Goal: Information Seeking & Learning: Understand process/instructions

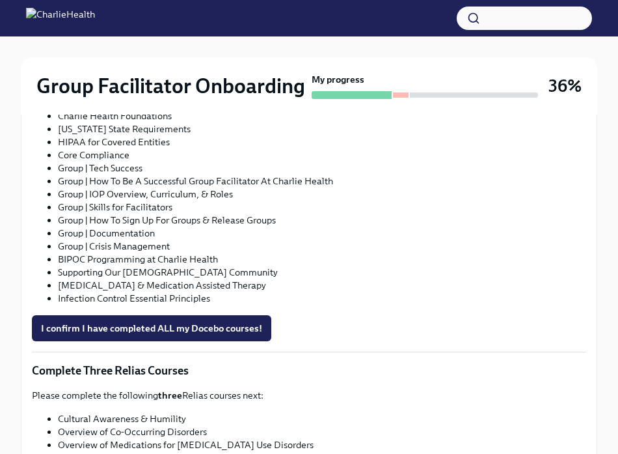
scroll to position [922, 0]
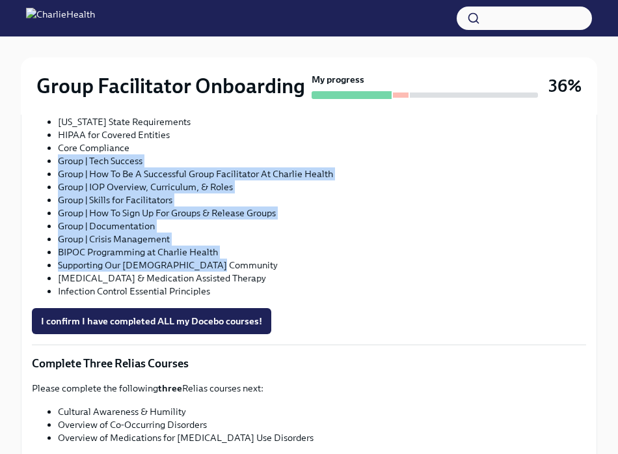
drag, startPoint x: 50, startPoint y: 158, endPoint x: 238, endPoint y: 262, distance: 214.4
click at [238, 262] on ul "Clinical Software Setup | Groups (IC) Charlie Health Essentials (IC) Charlie He…" at bounding box center [309, 186] width 555 height 221
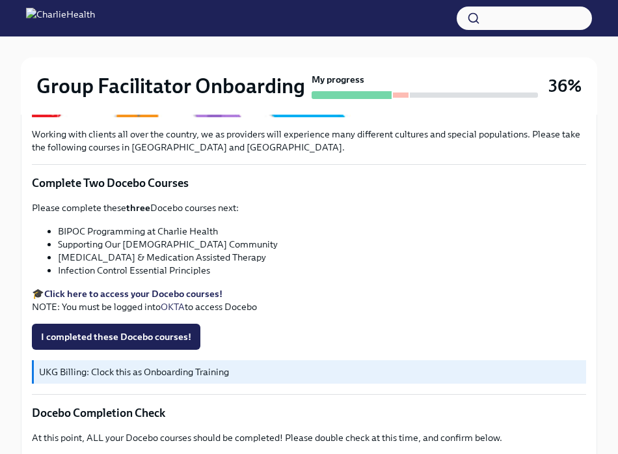
scroll to position [504, 0]
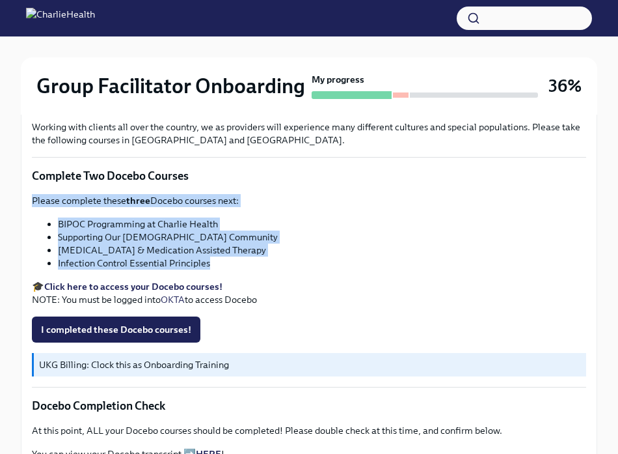
drag, startPoint x: 32, startPoint y: 202, endPoint x: 295, endPoint y: 257, distance: 269.3
click at [295, 257] on div "Please complete these three Docebo courses next: BIPOC Programming at Charlie H…" at bounding box center [309, 250] width 555 height 112
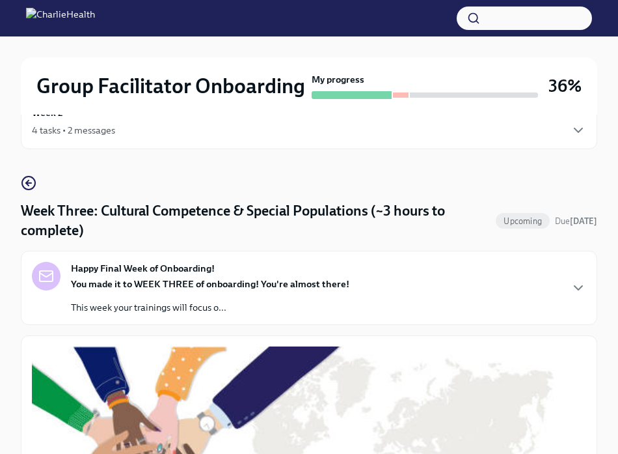
scroll to position [0, 0]
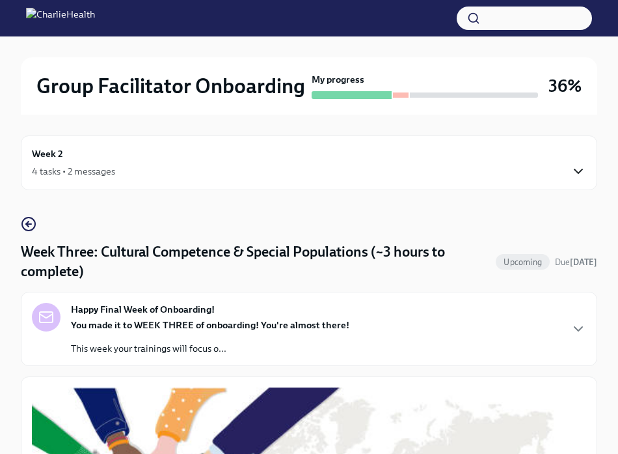
click at [573, 165] on icon "button" at bounding box center [579, 171] width 16 height 16
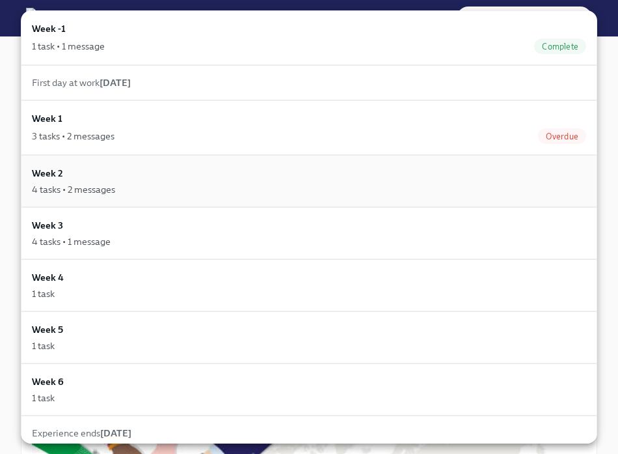
click at [101, 177] on div "Week 2 4 tasks • 2 messages" at bounding box center [309, 181] width 555 height 30
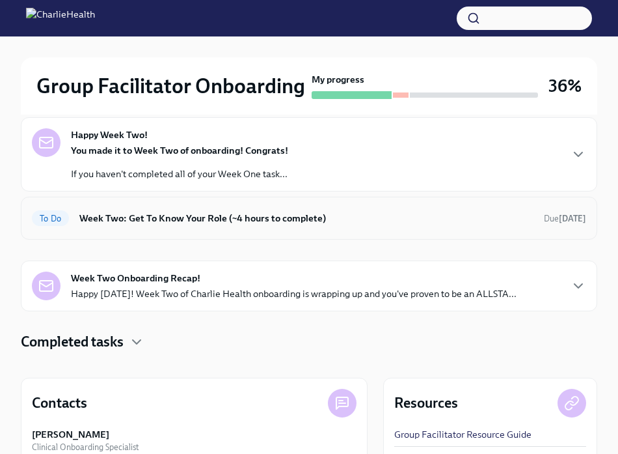
scroll to position [262, 0]
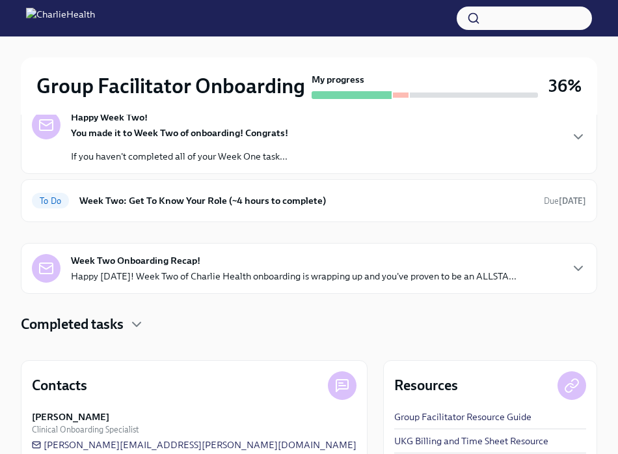
click at [132, 264] on strong "Week Two Onboarding Recap!" at bounding box center [136, 260] width 130 height 13
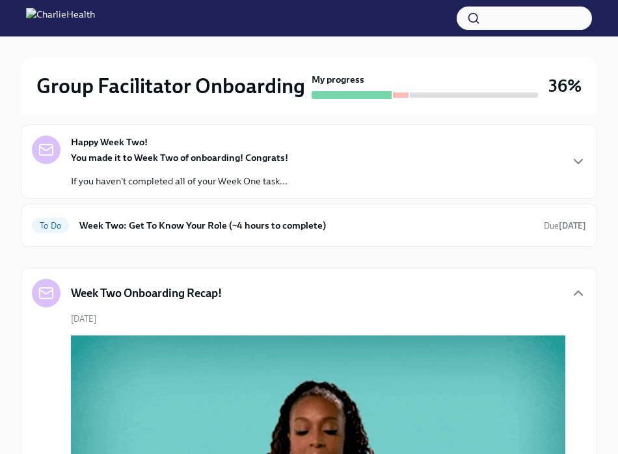
scroll to position [232, 0]
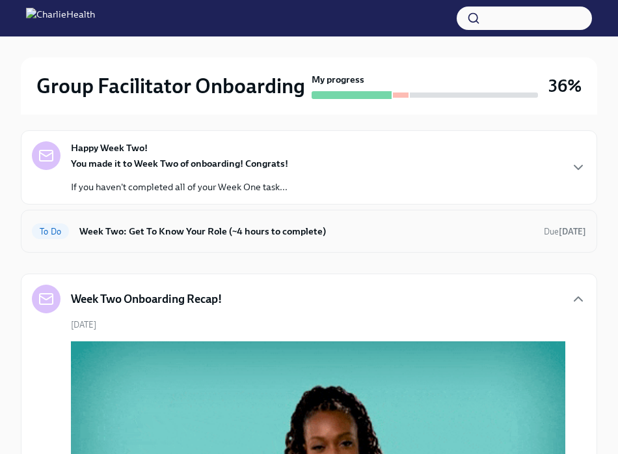
click at [165, 226] on h6 "Week Two: Get To Know Your Role (~4 hours to complete)" at bounding box center [306, 231] width 454 height 14
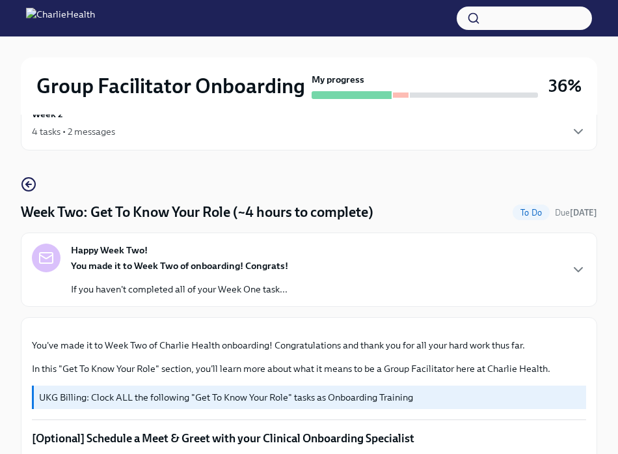
scroll to position [40, 0]
click at [154, 273] on div "You made it to Week Two of onboarding! Congrats! If you haven't completed all o…" at bounding box center [179, 276] width 217 height 36
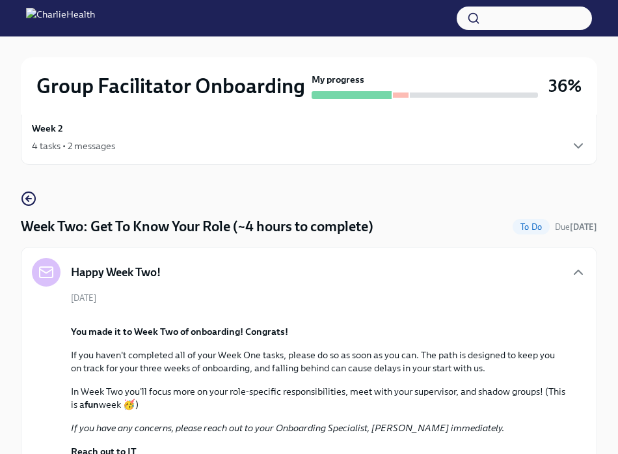
scroll to position [0, 0]
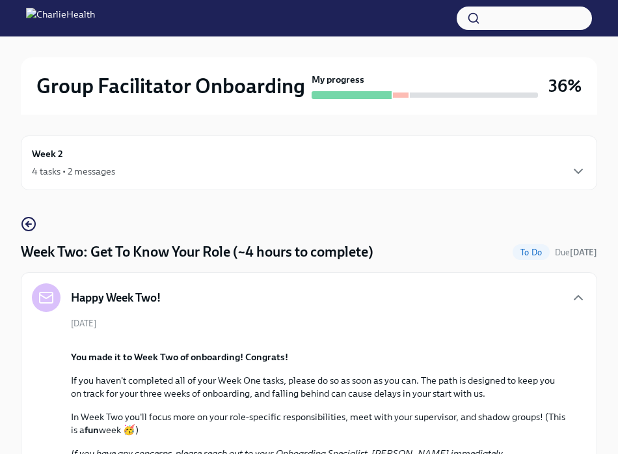
click at [94, 152] on div "Week 2 4 tasks • 2 messages" at bounding box center [309, 162] width 555 height 33
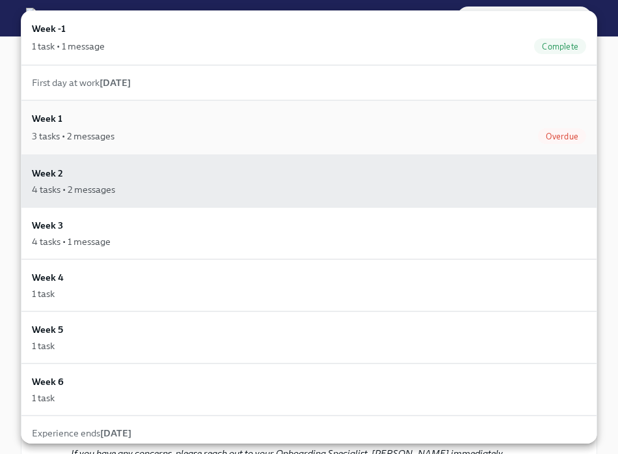
click at [120, 130] on div "3 tasks • 2 messages Overdue" at bounding box center [309, 136] width 555 height 16
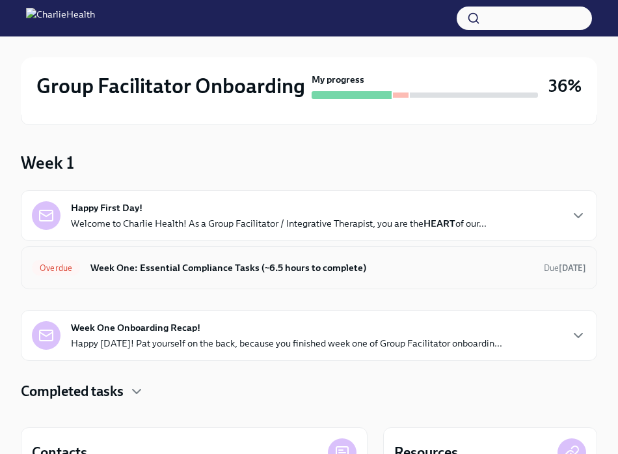
scroll to position [81, 0]
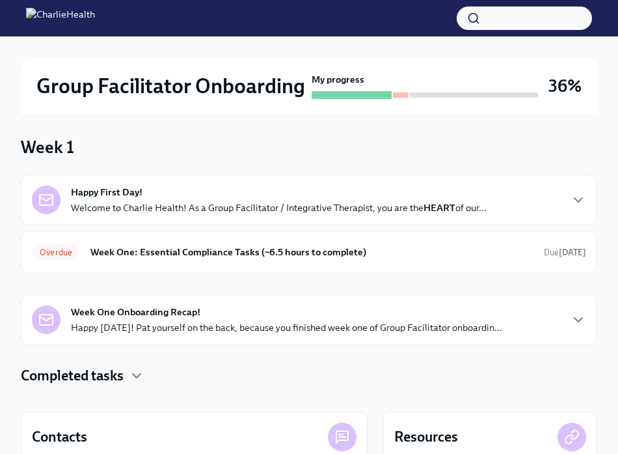
click at [83, 320] on div "Week One Onboarding Recap! Happy [DATE]! Pat yourself on the back, because you …" at bounding box center [287, 319] width 432 height 29
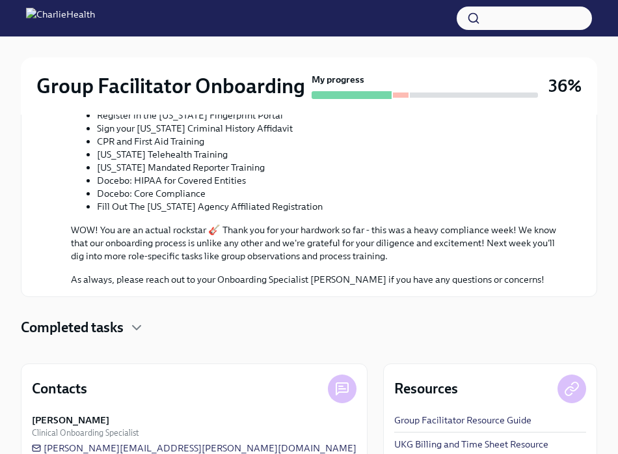
scroll to position [907, 0]
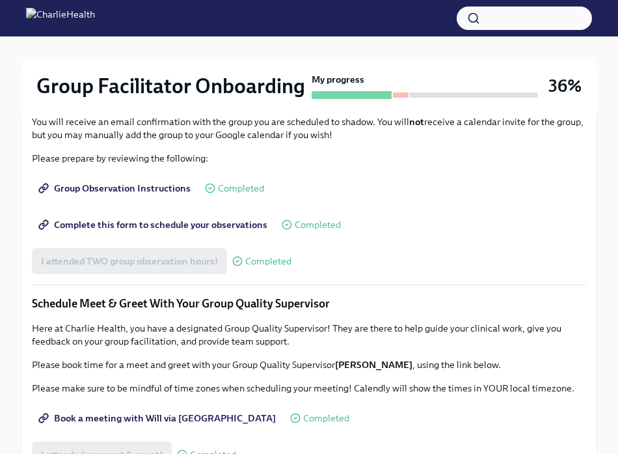
scroll to position [783, 0]
